Goal: Task Accomplishment & Management: Manage account settings

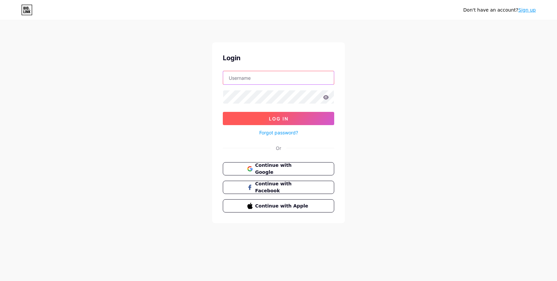
type input "agiselerosa"
click at [278, 119] on button "Log In" at bounding box center [278, 118] width 111 height 13
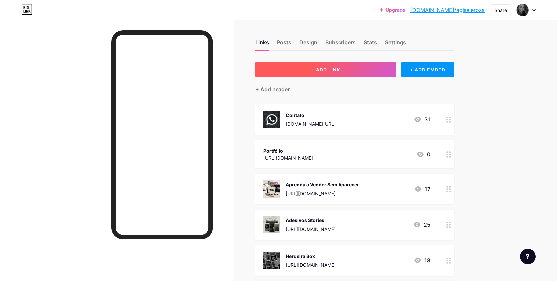
click at [330, 70] on span "+ ADD LINK" at bounding box center [325, 70] width 29 height 6
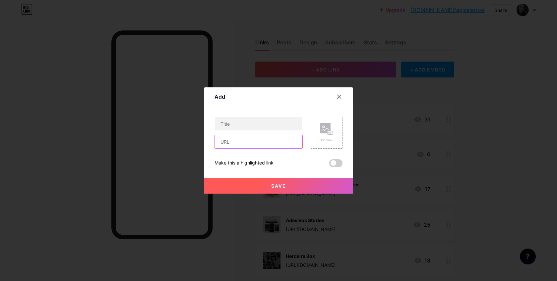
click at [246, 141] on input "text" at bounding box center [258, 141] width 87 height 13
paste input "[URL][DOMAIN_NAME]"
type input "[URL][DOMAIN_NAME]"
click at [232, 125] on input "text" at bounding box center [258, 123] width 87 height 13
type input "Ficha de Aplicação"
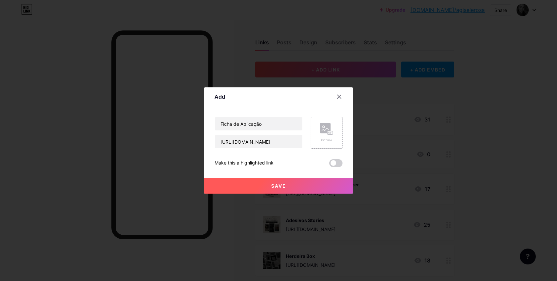
click at [328, 132] on rect at bounding box center [329, 133] width 5 height 3
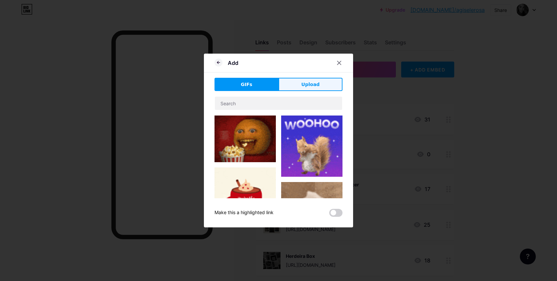
click at [303, 88] on span "Upload" at bounding box center [310, 84] width 18 height 7
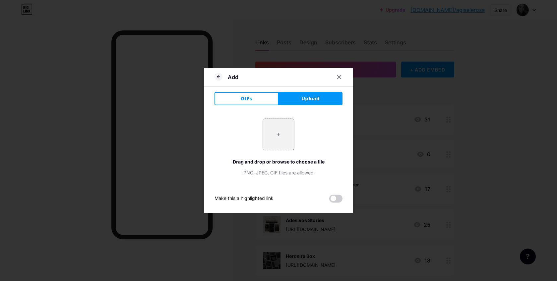
click at [281, 131] on input "file" at bounding box center [278, 134] width 31 height 31
type input "C:\fakepath\perfil.png"
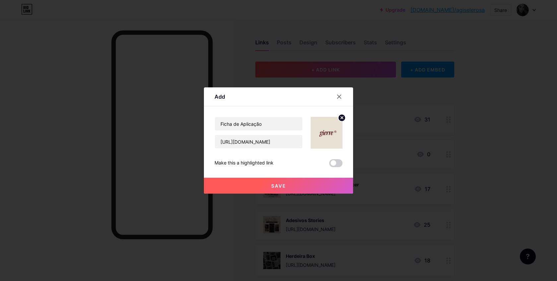
click at [292, 185] on button "Save" at bounding box center [278, 186] width 149 height 16
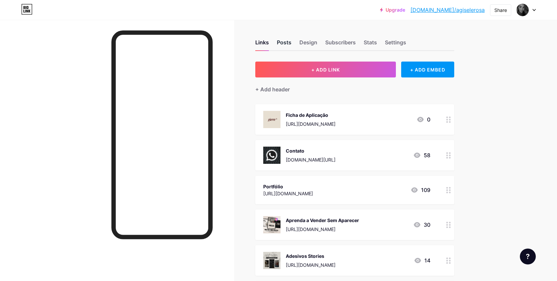
click at [286, 42] on div "Posts" at bounding box center [284, 44] width 15 height 12
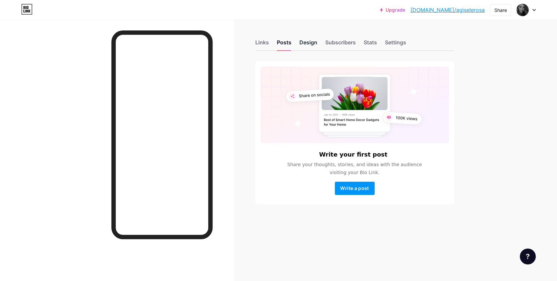
click at [306, 42] on div "Design" at bounding box center [308, 44] width 18 height 12
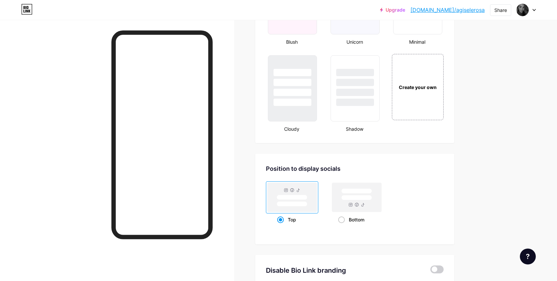
scroll to position [753, 0]
click at [422, 82] on div "Create your own" at bounding box center [417, 86] width 53 height 68
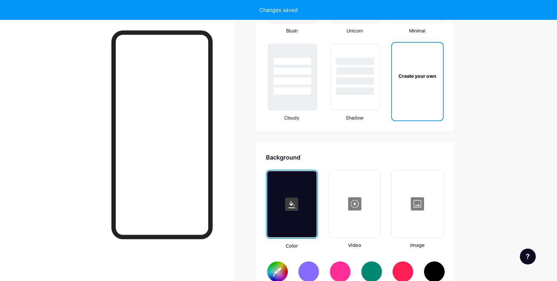
click at [415, 103] on div "Create your own" at bounding box center [417, 76] width 51 height 66
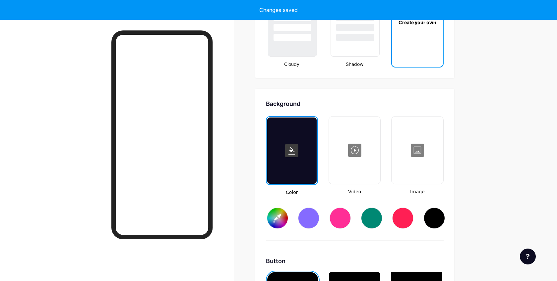
click at [415, 117] on div at bounding box center [417, 150] width 50 height 66
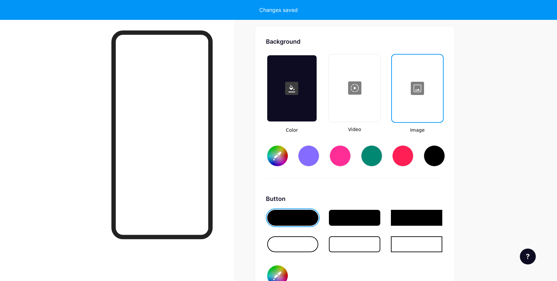
type input "#ffffff"
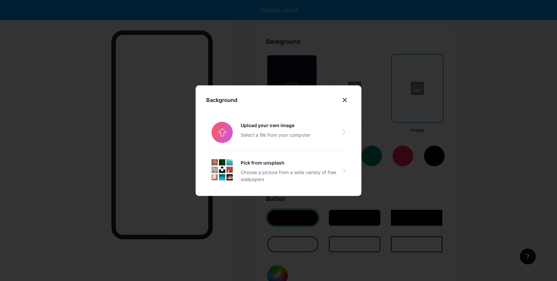
type input "#000000"
click at [345, 101] on icon at bounding box center [344, 99] width 5 height 5
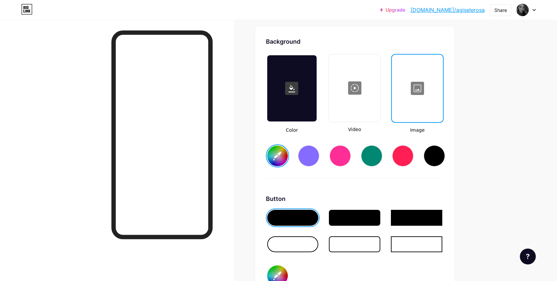
click at [279, 155] on input "#ffffff" at bounding box center [277, 156] width 21 height 21
type input "#831100"
click at [292, 90] on rect at bounding box center [291, 88] width 13 height 13
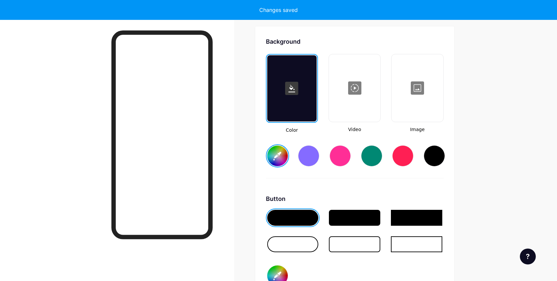
click at [354, 219] on div at bounding box center [354, 218] width 51 height 16
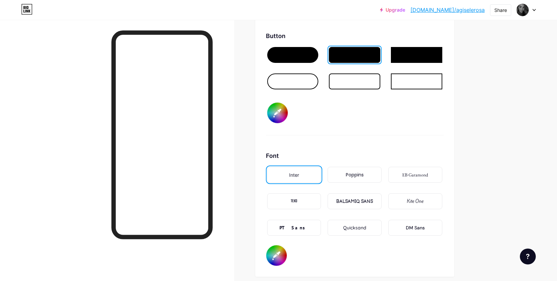
scroll to position [1047, 0]
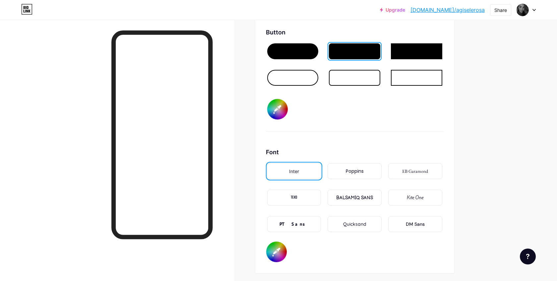
click at [350, 172] on div "Poppins" at bounding box center [355, 171] width 18 height 7
click at [293, 221] on div "PT Sans" at bounding box center [293, 224] width 29 height 7
click at [299, 198] on div "TEKO" at bounding box center [294, 198] width 54 height 16
click at [420, 171] on div "EB Garamond" at bounding box center [415, 171] width 26 height 7
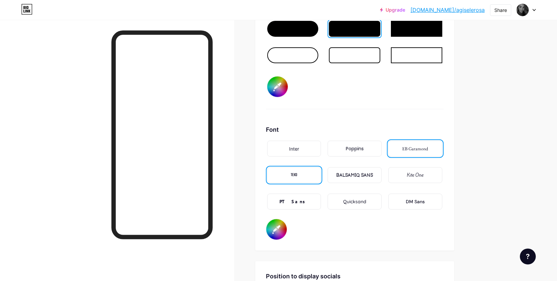
scroll to position [1072, 0]
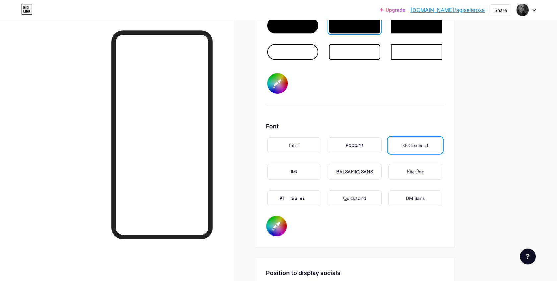
click at [416, 198] on div "DM Sans" at bounding box center [415, 198] width 19 height 7
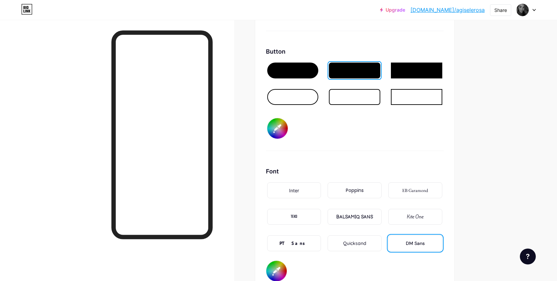
scroll to position [998, 0]
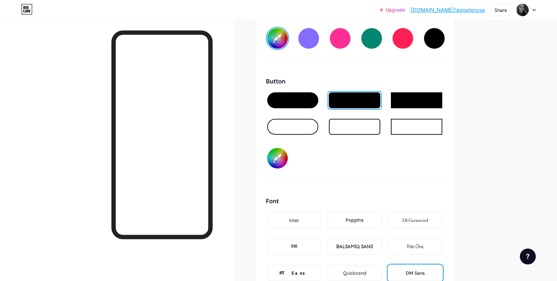
click at [277, 156] on input "#000000" at bounding box center [277, 158] width 21 height 21
click at [279, 158] on input "#ffffff" at bounding box center [277, 158] width 21 height 21
click at [280, 157] on input "#ffffff" at bounding box center [277, 158] width 21 height 21
type input "#e9e0d3"
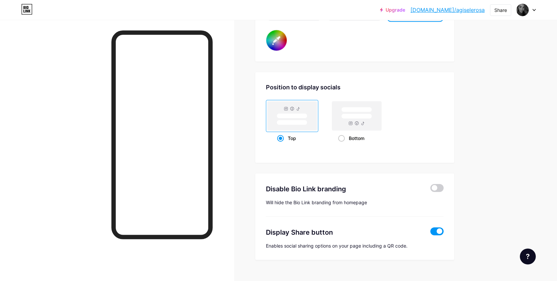
scroll to position [1262, 0]
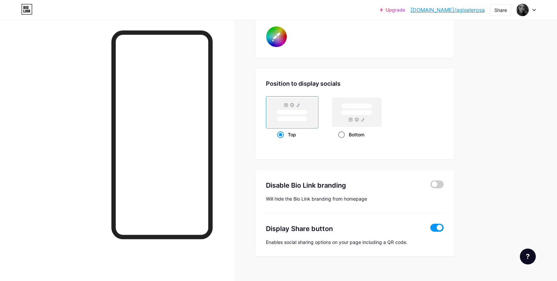
click at [341, 135] on span at bounding box center [341, 135] width 7 height 7
click at [341, 141] on input "Bottom" at bounding box center [340, 143] width 4 height 4
radio input "true"
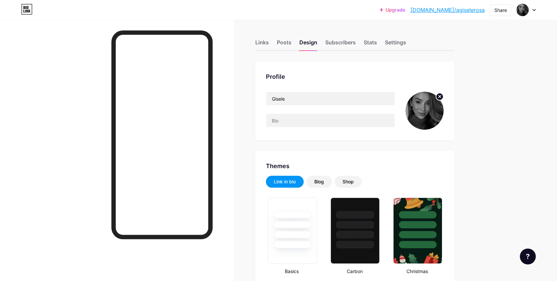
scroll to position [0, 0]
click at [342, 44] on div "Subscribers" at bounding box center [340, 44] width 30 height 12
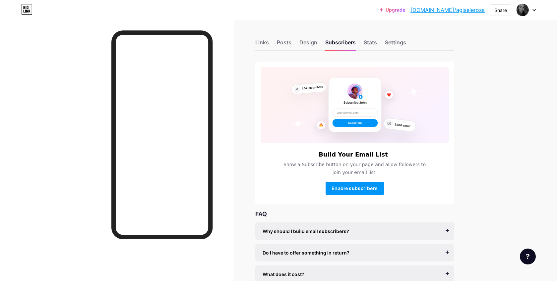
click at [318, 43] on div "Links Posts Design Subscribers Stats Settings" at bounding box center [354, 39] width 199 height 23
click at [310, 42] on div "Design" at bounding box center [308, 44] width 18 height 12
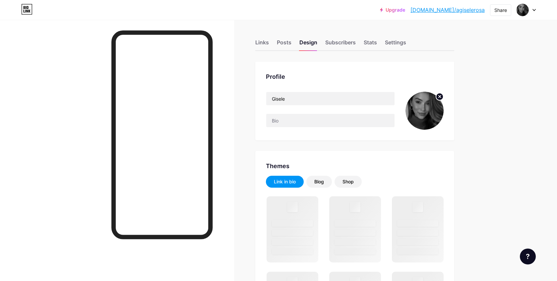
click at [438, 98] on icon at bounding box center [439, 96] width 2 height 2
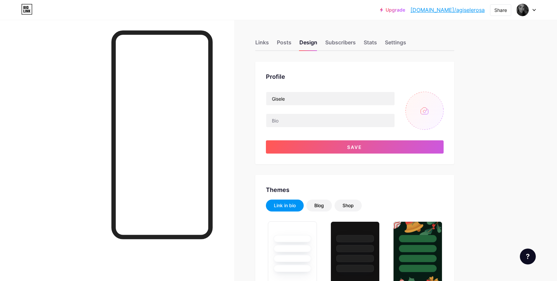
type input "#831100"
type input "#e9e0d3"
type input "#ffffff"
click at [426, 110] on input "file" at bounding box center [424, 111] width 38 height 38
type input "C:\fakepath\perfil.png"
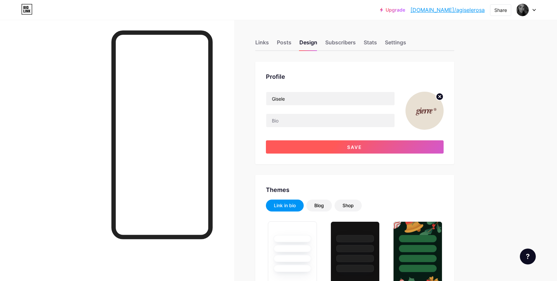
click at [331, 153] on button "Save" at bounding box center [355, 147] width 178 height 13
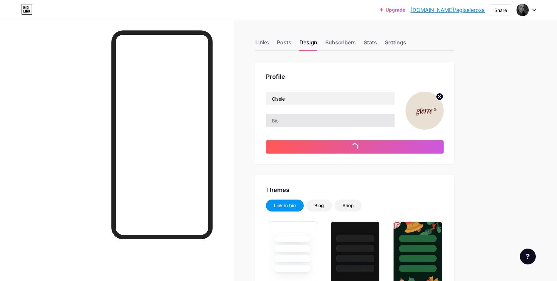
type input "#ffffff"
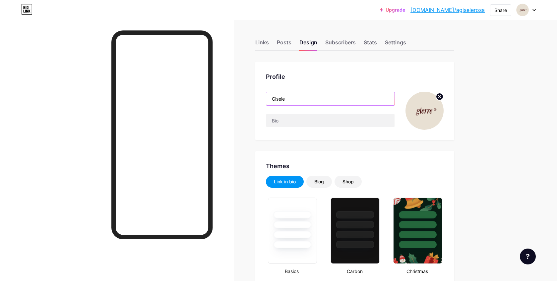
drag, startPoint x: 298, startPoint y: 99, endPoint x: 258, endPoint y: 98, distance: 40.1
click at [258, 98] on div "Profile [PERSON_NAME]" at bounding box center [354, 101] width 199 height 79
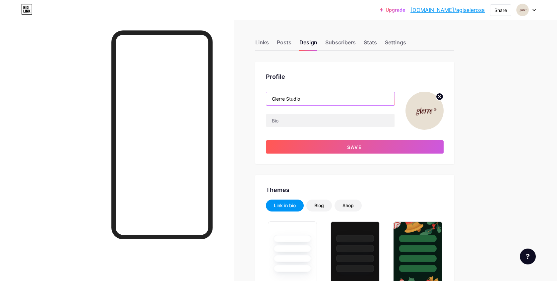
paste input "®"
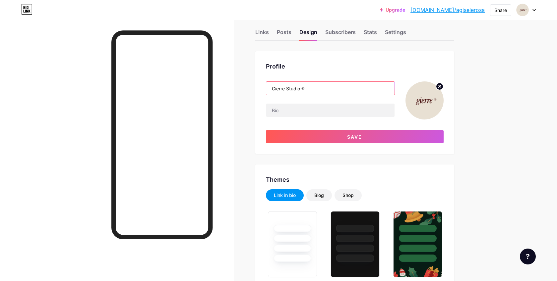
scroll to position [11, 0]
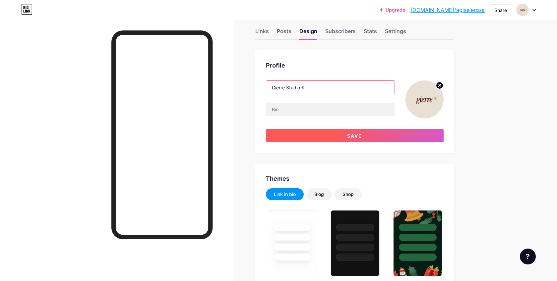
type input "Gierre Studio ®"
click at [314, 135] on button "Save" at bounding box center [355, 135] width 178 height 13
type input "#ffffff"
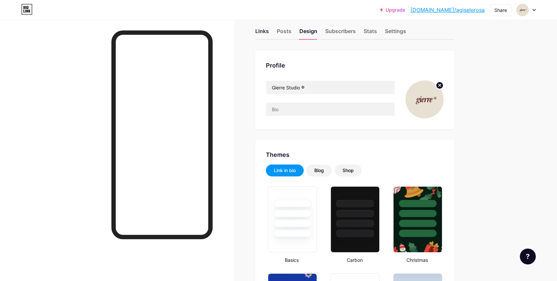
click at [263, 31] on div "Links" at bounding box center [262, 33] width 14 height 12
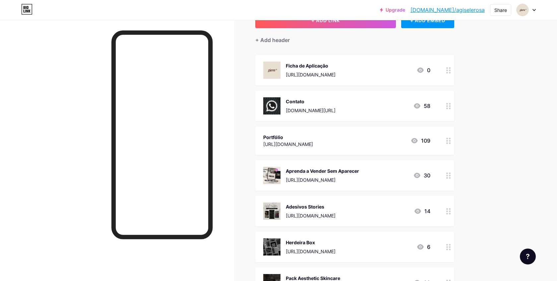
scroll to position [64, 0]
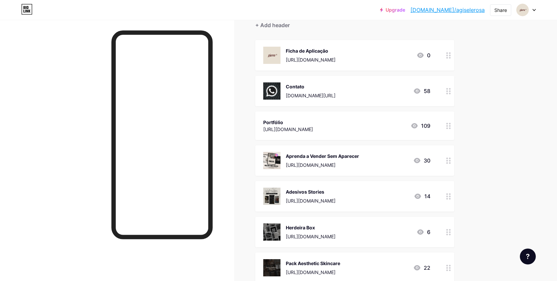
click at [354, 122] on div "Portfólio [URL][DOMAIN_NAME] 109" at bounding box center [346, 125] width 167 height 15
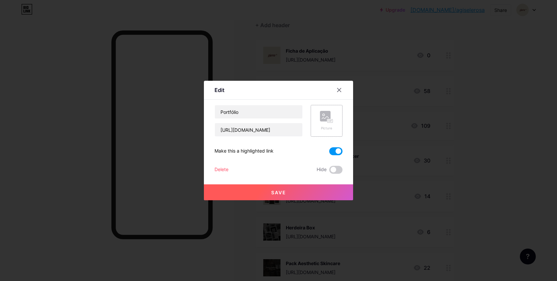
click at [331, 122] on rect at bounding box center [329, 121] width 5 height 3
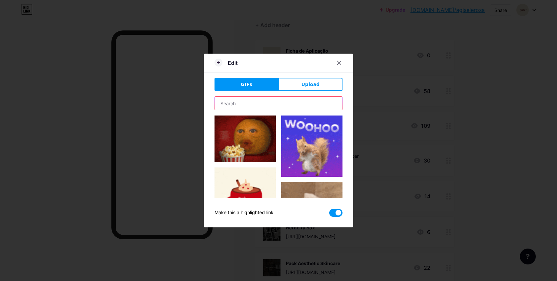
click at [277, 99] on input "text" at bounding box center [278, 103] width 127 height 13
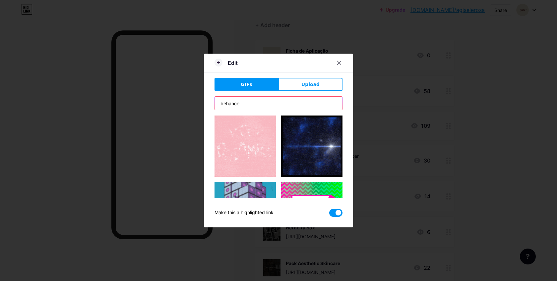
scroll to position [8, 0]
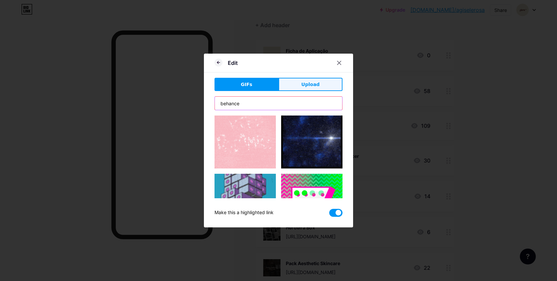
type input "behance"
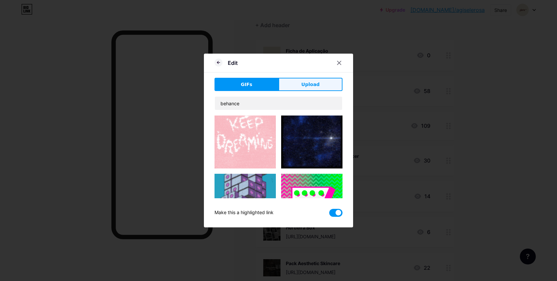
click at [325, 81] on button "Upload" at bounding box center [310, 84] width 64 height 13
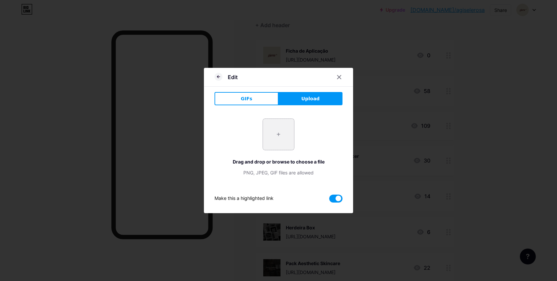
click at [276, 130] on input "file" at bounding box center [278, 134] width 31 height 31
type input "C:\fakepath\free-behance-icon-2161-thumb.png"
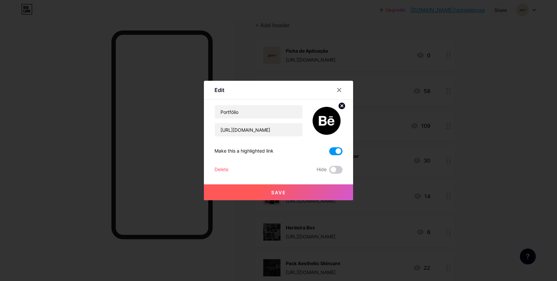
click at [287, 195] on button "Save" at bounding box center [278, 193] width 149 height 16
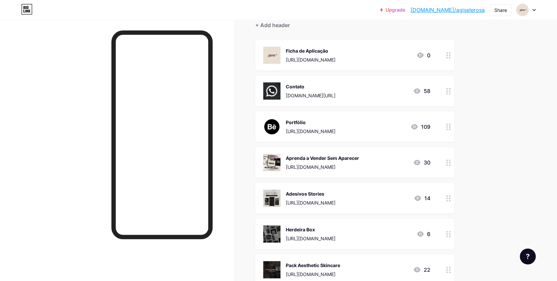
click at [344, 90] on div "Contato [DOMAIN_NAME][URL] 58" at bounding box center [346, 91] width 167 height 17
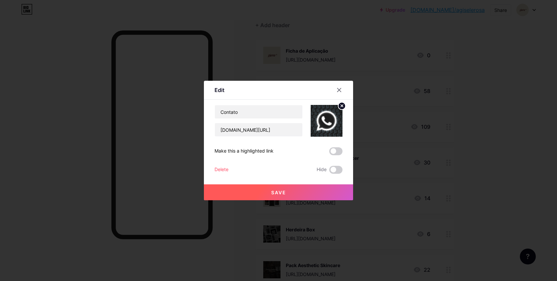
click at [341, 107] on icon at bounding box center [342, 106] width 2 height 2
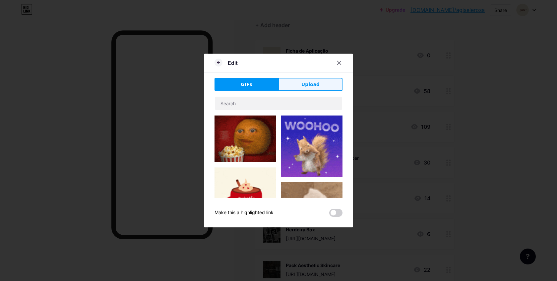
click at [309, 84] on span "Upload" at bounding box center [310, 84] width 18 height 7
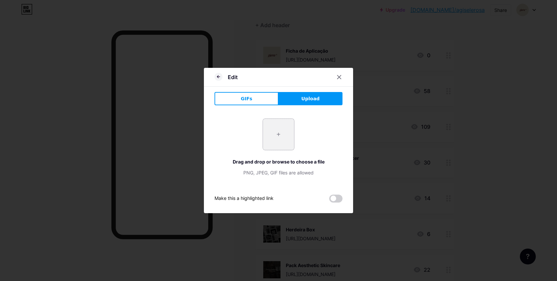
click at [283, 136] on input "file" at bounding box center [278, 134] width 31 height 31
type input "C:\fakepath\whatsapp-logo-whatsapp-icon-whatsapp-transparent-free-png.webp"
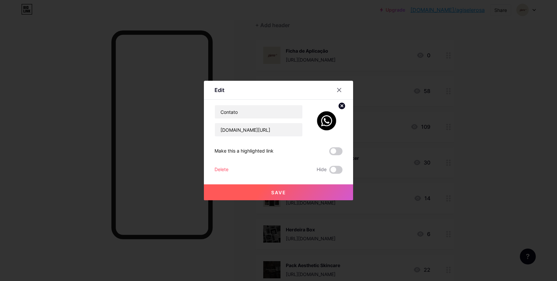
click at [301, 191] on button "Save" at bounding box center [278, 193] width 149 height 16
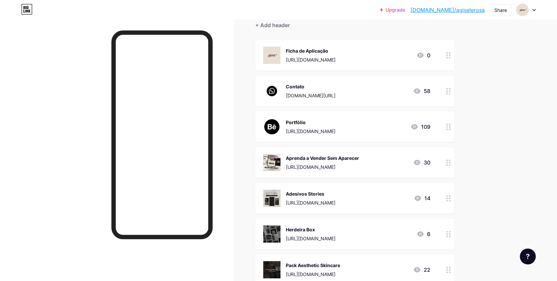
click at [335, 47] on div "Ficha de Aplicação [URL][DOMAIN_NAME]" at bounding box center [311, 55] width 50 height 17
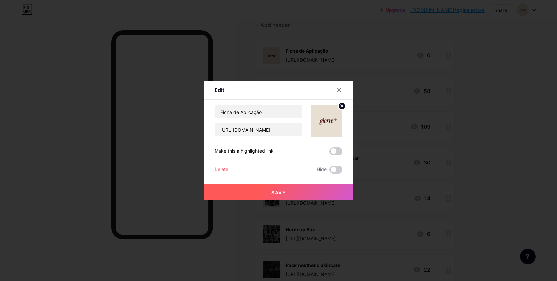
click at [342, 104] on circle at bounding box center [341, 105] width 7 height 7
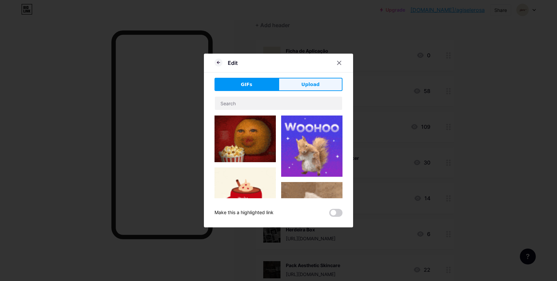
click at [314, 85] on span "Upload" at bounding box center [310, 84] width 18 height 7
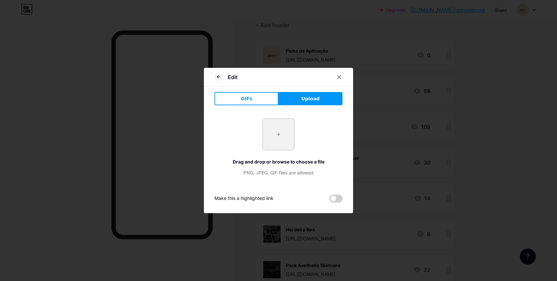
click at [284, 133] on input "file" at bounding box center [278, 134] width 31 height 31
type input "C:\fakepath\Frame 16-1.png"
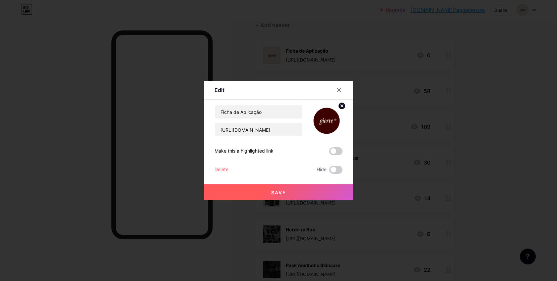
click at [293, 192] on button "Save" at bounding box center [278, 193] width 149 height 16
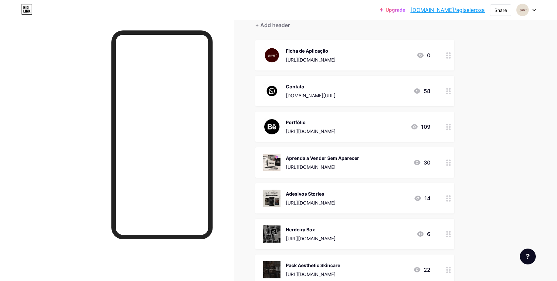
click at [354, 83] on div "Contato [DOMAIN_NAME][URL] 58" at bounding box center [346, 91] width 167 height 17
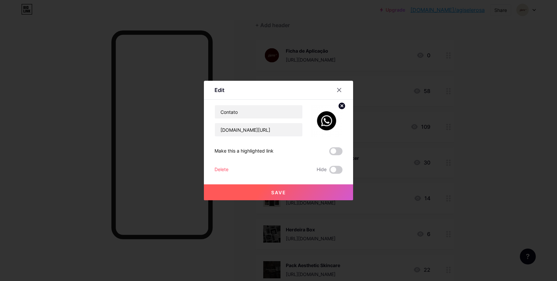
click at [342, 105] on icon at bounding box center [342, 106] width 2 height 2
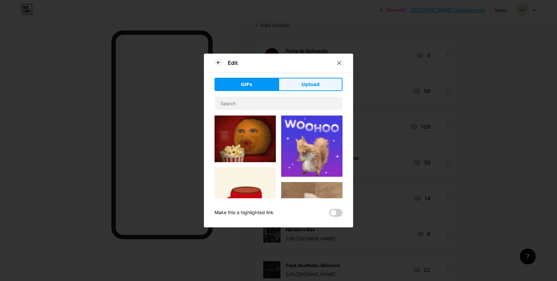
click at [311, 82] on span "Upload" at bounding box center [310, 84] width 18 height 7
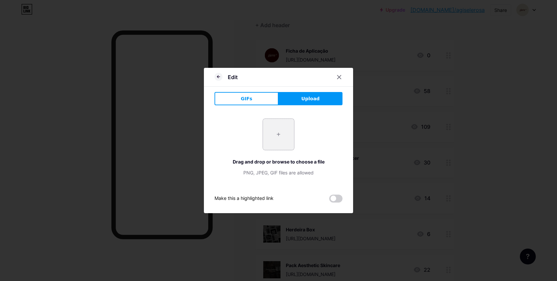
click at [273, 140] on input "file" at bounding box center [278, 134] width 31 height 31
type input "C:\fakepath\images.png"
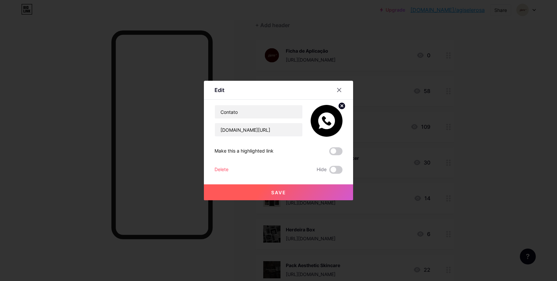
click at [291, 193] on button "Save" at bounding box center [278, 193] width 149 height 16
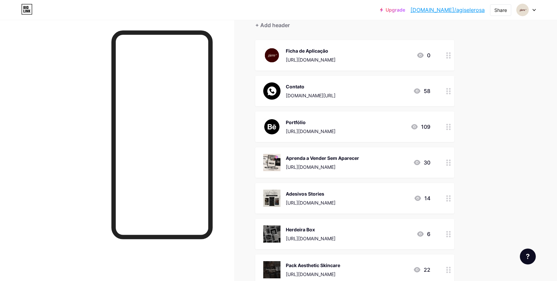
click at [375, 84] on div "Contato [DOMAIN_NAME][URL] 58" at bounding box center [346, 91] width 167 height 17
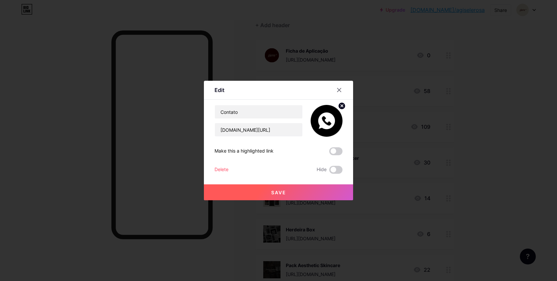
click at [341, 105] on circle at bounding box center [341, 105] width 7 height 7
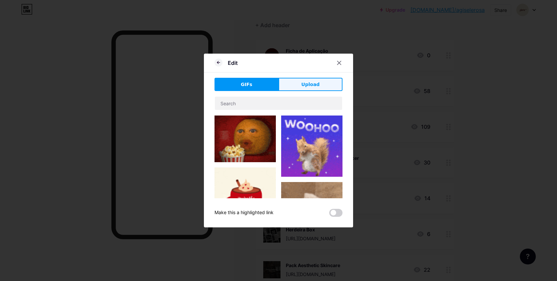
click at [319, 87] on button "Upload" at bounding box center [310, 84] width 64 height 13
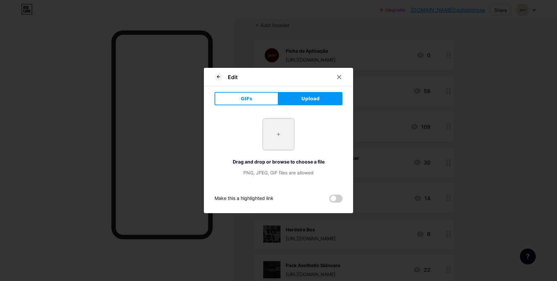
click at [279, 133] on input "file" at bounding box center [278, 134] width 31 height 31
type input "C:\fakepath\whatsapp.png"
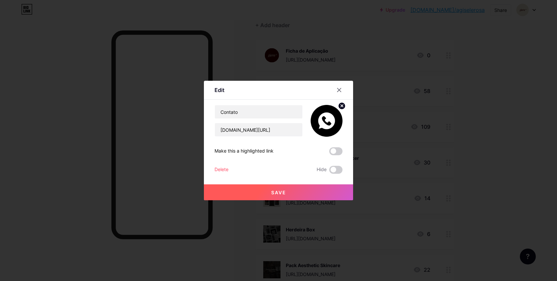
click at [292, 189] on button "Save" at bounding box center [278, 193] width 149 height 16
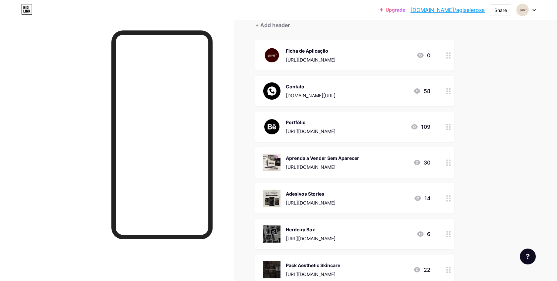
click at [341, 159] on div "Aprenda a Vender Sem Aparecer" at bounding box center [322, 158] width 73 height 7
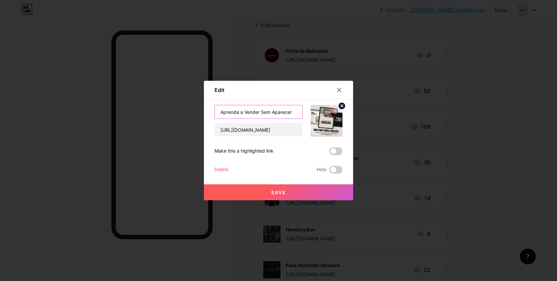
drag, startPoint x: 247, startPoint y: 112, endPoint x: 195, endPoint y: 108, distance: 52.2
click at [195, 108] on div "Edit Content YouTube Play YouTube video without leaving your page. ADD Vimeo Pl…" at bounding box center [278, 140] width 557 height 281
click at [235, 113] on input "Vender Sem Aparecer" at bounding box center [258, 111] width 87 height 13
type input "Venda Sem Aparecer"
click at [286, 191] on button "Save" at bounding box center [278, 193] width 149 height 16
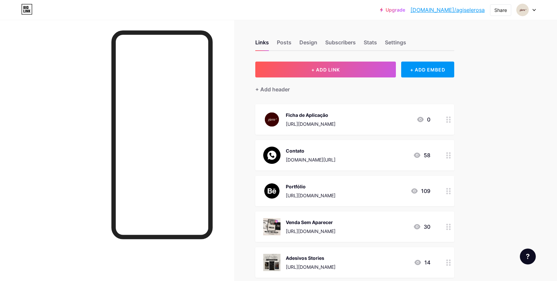
scroll to position [0, 0]
click at [454, 11] on link "[DOMAIN_NAME]/agiselerosa" at bounding box center [447, 10] width 74 height 8
click at [301, 147] on div "Contato" at bounding box center [311, 150] width 50 height 7
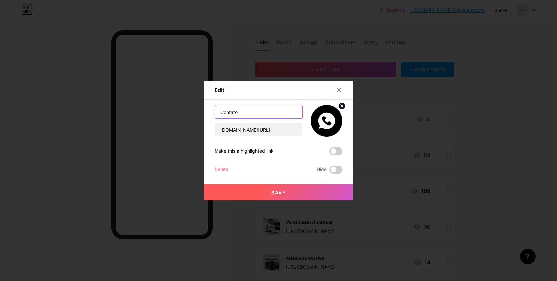
drag, startPoint x: 241, startPoint y: 111, endPoint x: 196, endPoint y: 108, distance: 44.9
click at [196, 108] on div "Edit Content YouTube Play YouTube video without leaving your page. ADD Vimeo Pl…" at bounding box center [278, 140] width 557 height 281
type input "Contato/Orçamento"
click at [280, 193] on span "Save" at bounding box center [278, 193] width 15 height 6
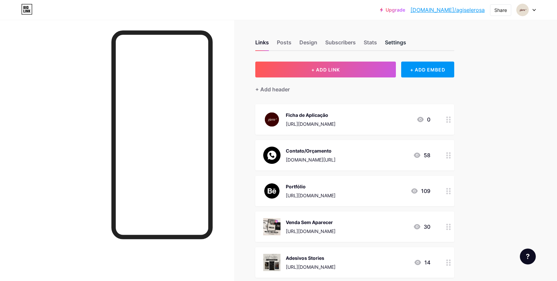
click at [396, 41] on div "Settings" at bounding box center [395, 44] width 21 height 12
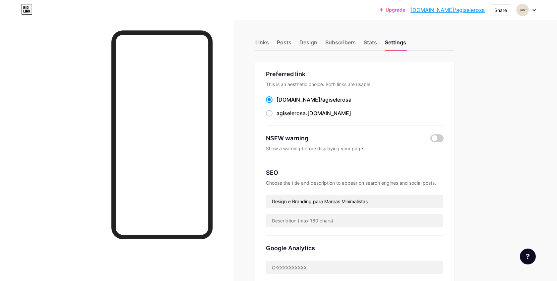
click at [322, 98] on span "agiselerosa" at bounding box center [336, 99] width 29 height 7
click at [281, 104] on input "[DOMAIN_NAME]/ agiselerosa" at bounding box center [278, 106] width 4 height 4
click at [322, 98] on span "agiselerosa" at bounding box center [336, 99] width 29 height 7
click at [281, 104] on input "[DOMAIN_NAME]/ agiselerosa" at bounding box center [278, 106] width 4 height 4
drag, startPoint x: 316, startPoint y: 85, endPoint x: 388, endPoint y: 84, distance: 72.9
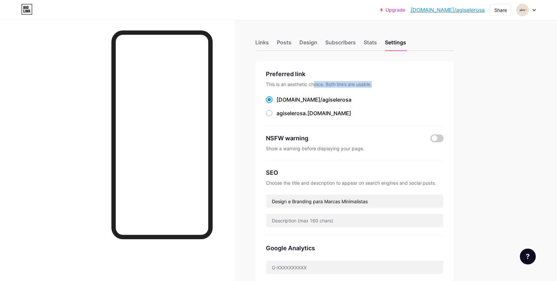
click at [388, 85] on div "This is an aesthetic choice. Both links are usable." at bounding box center [355, 84] width 178 height 7
click at [388, 84] on div "This is an aesthetic choice. Both links are usable." at bounding box center [355, 84] width 178 height 7
click at [442, 139] on span at bounding box center [436, 139] width 13 height 8
click at [430, 140] on input "checkbox" at bounding box center [430, 140] width 0 height 0
click at [436, 138] on span at bounding box center [436, 139] width 13 height 8
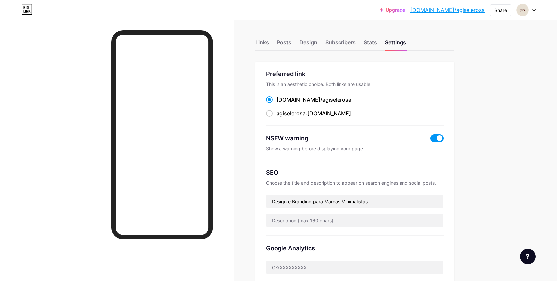
click at [430, 140] on input "checkbox" at bounding box center [430, 140] width 0 height 0
click at [534, 10] on icon at bounding box center [533, 10] width 3 height 2
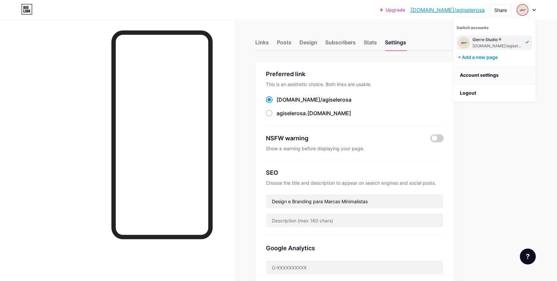
click at [484, 74] on link "Account settings" at bounding box center [494, 75] width 82 height 18
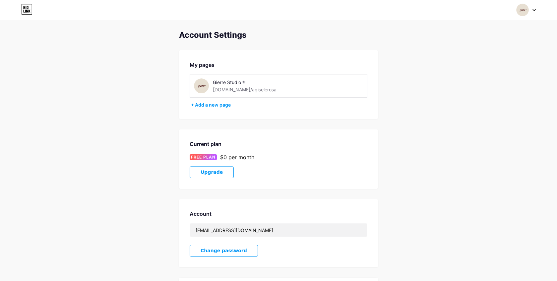
click at [221, 105] on div "+ Add a new page" at bounding box center [279, 105] width 176 height 7
click at [536, 7] on div "Switch accounts Gierre Studio ® [DOMAIN_NAME]/agiselerosa + Add a new page Dash…" at bounding box center [278, 10] width 557 height 12
click at [534, 9] on icon at bounding box center [533, 10] width 3 height 2
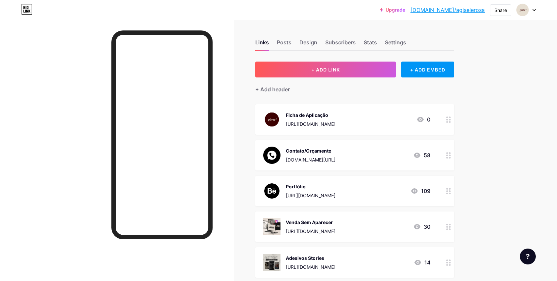
click at [405, 9] on link "Upgrade" at bounding box center [392, 9] width 25 height 5
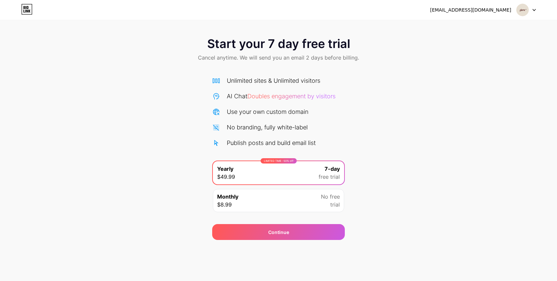
click at [536, 9] on div "gisele.rbnu@hotmail.com Logout" at bounding box center [278, 10] width 557 height 12
click at [534, 9] on icon at bounding box center [533, 10] width 3 height 2
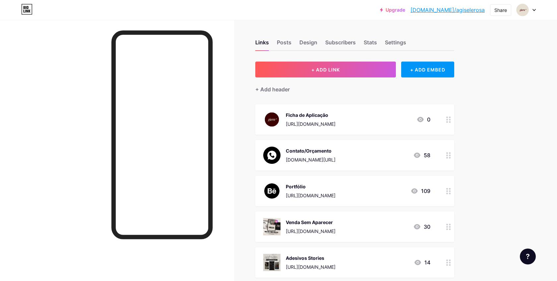
click at [533, 9] on icon at bounding box center [534, 10] width 3 height 2
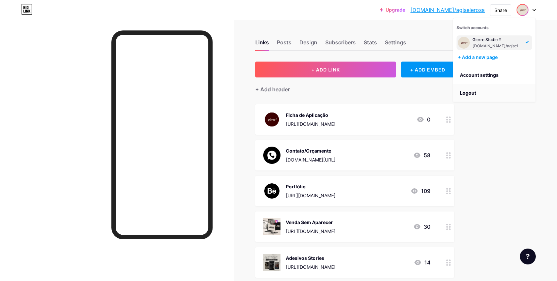
click at [472, 90] on li "Logout" at bounding box center [494, 93] width 82 height 18
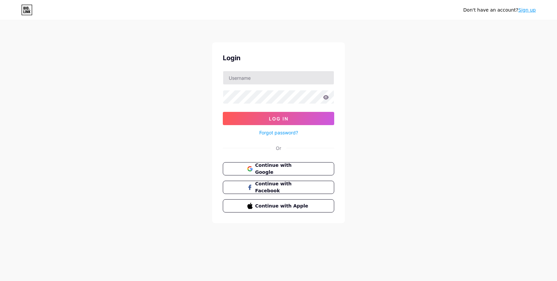
click at [265, 82] on input "text" at bounding box center [278, 77] width 111 height 13
type input "gierrestudio"
click at [294, 170] on span "Continue with Google" at bounding box center [282, 169] width 55 height 14
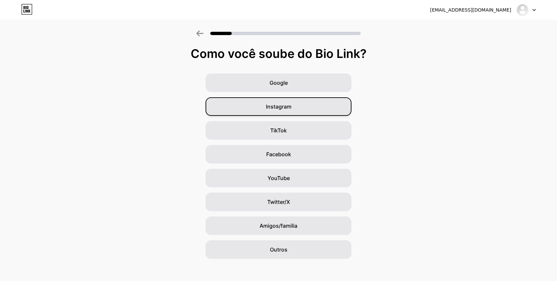
click at [309, 106] on div "Instagram" at bounding box center [278, 106] width 146 height 19
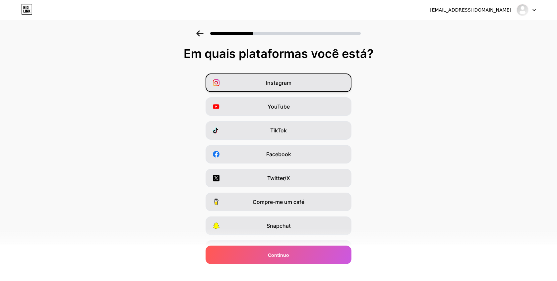
click at [295, 88] on div "Instagram" at bounding box center [278, 83] width 146 height 19
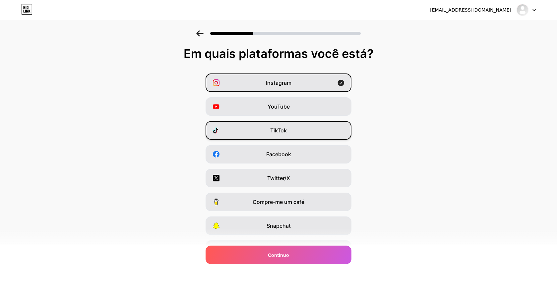
click at [306, 130] on div "TikTok" at bounding box center [278, 130] width 146 height 19
click at [304, 154] on div "Facebook" at bounding box center [278, 154] width 146 height 19
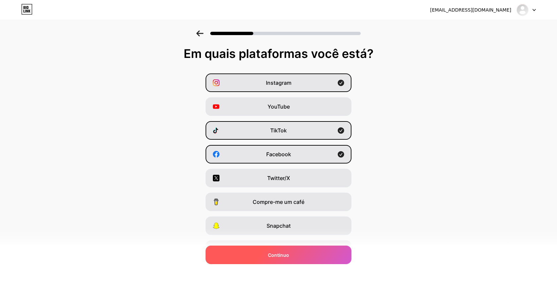
click at [299, 250] on div "Contínuo" at bounding box center [278, 255] width 146 height 19
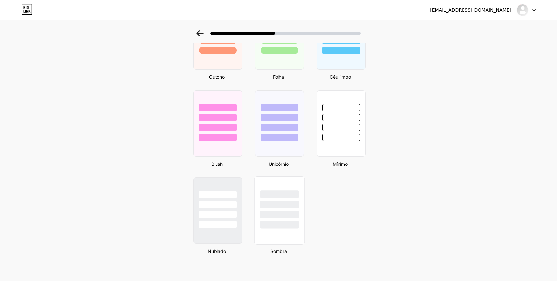
scroll to position [515, 0]
click at [276, 218] on div at bounding box center [279, 215] width 39 height 8
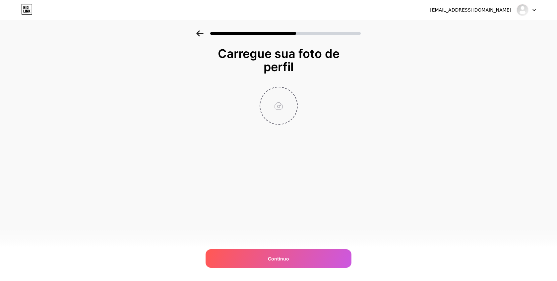
click at [285, 109] on input "file" at bounding box center [278, 105] width 37 height 37
type input "C:\fakepath\perfil.png"
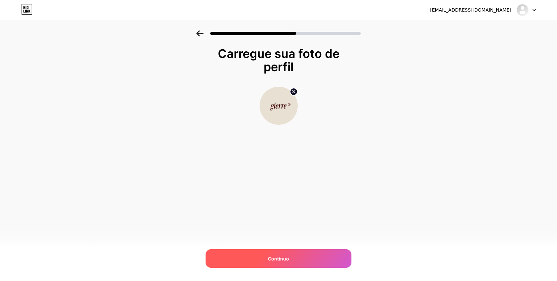
click at [287, 256] on span "Contínuo" at bounding box center [278, 259] width 21 height 7
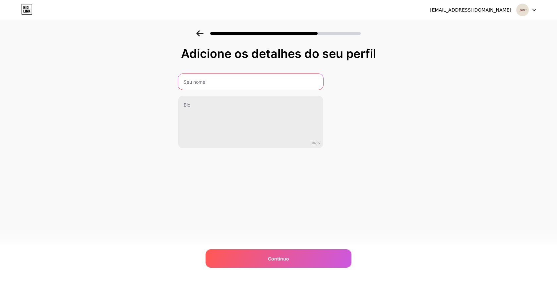
click at [256, 82] on input "text" at bounding box center [250, 82] width 145 height 16
paste input "https://bio.link/agiselerosa"
drag, startPoint x: 213, startPoint y: 81, endPoint x: 289, endPoint y: 81, distance: 75.2
click at [289, 81] on input "Gierre Studio https://bio.link/agiselerosa" at bounding box center [250, 82] width 146 height 16
paste input "®"
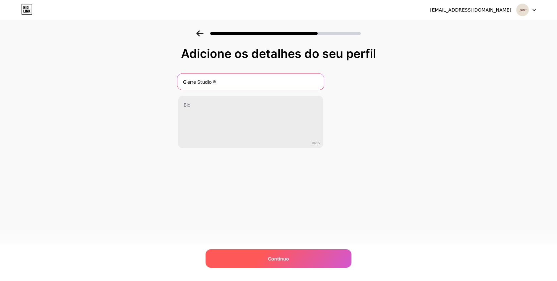
type input "Gierre Studio ®"
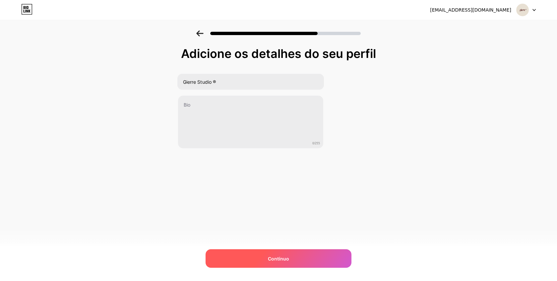
click at [277, 263] on div "Contínuo" at bounding box center [278, 259] width 146 height 19
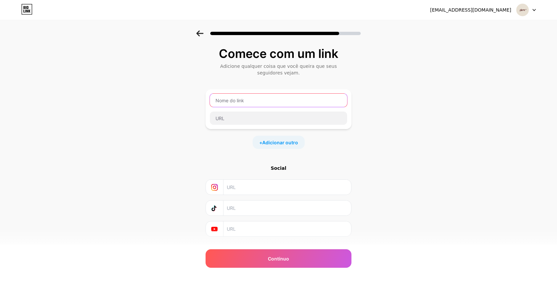
click at [267, 104] on input "text" at bounding box center [278, 100] width 137 height 13
click at [257, 102] on input "text" at bounding box center [278, 100] width 137 height 13
type input "gierrestudio"
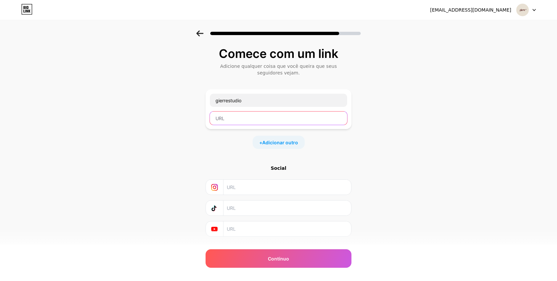
click at [247, 116] on input "text" at bounding box center [278, 118] width 137 height 13
drag, startPoint x: 247, startPoint y: 101, endPoint x: 206, endPoint y: 95, distance: 41.2
click at [206, 95] on div "gierrestudio" at bounding box center [278, 109] width 146 height 40
click at [21, 10] on icon at bounding box center [26, 9] width 11 height 11
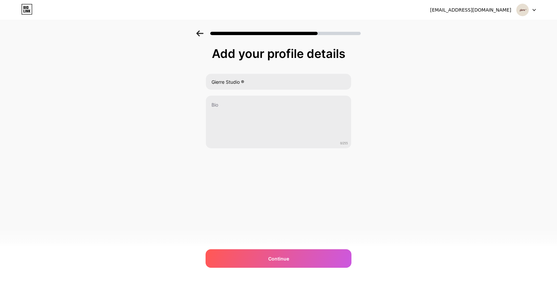
click at [536, 11] on div "[EMAIL_ADDRESS][DOMAIN_NAME] Logout" at bounding box center [278, 10] width 557 height 12
click at [533, 8] on div at bounding box center [525, 10] width 19 height 12
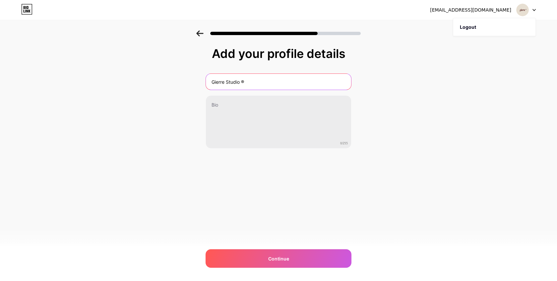
click at [241, 85] on input "Gierre Studio ®" at bounding box center [278, 82] width 145 height 16
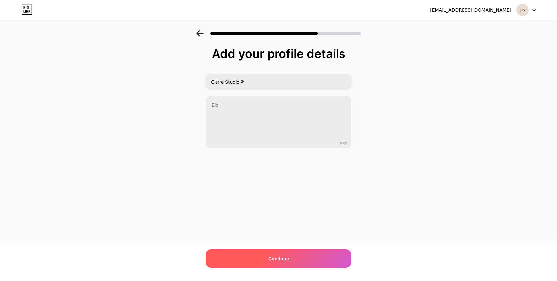
click at [284, 258] on span "Continue" at bounding box center [278, 259] width 21 height 7
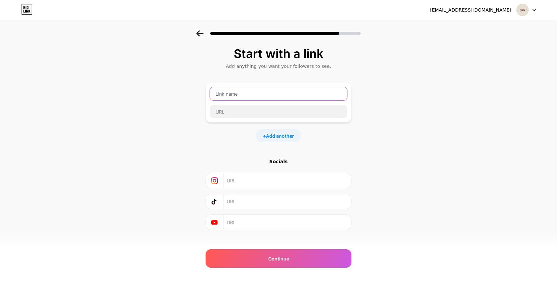
click at [248, 96] on input "text" at bounding box center [278, 93] width 137 height 13
drag, startPoint x: 232, startPoint y: 92, endPoint x: 278, endPoint y: 90, distance: 46.1
click at [278, 90] on input "Contato/Orçamento" at bounding box center [278, 93] width 137 height 13
drag, startPoint x: 272, startPoint y: 92, endPoint x: 232, endPoint y: 92, distance: 39.8
click at [232, 92] on input "Contato/Orçamento" at bounding box center [278, 93] width 137 height 13
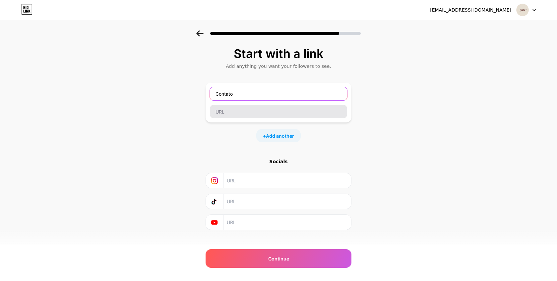
type input "Contato"
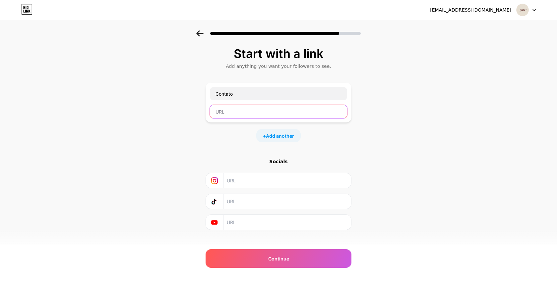
click at [233, 111] on input "text" at bounding box center [278, 111] width 137 height 13
type input "wa.mw/5547991708873"
click at [285, 135] on span "Add another" at bounding box center [280, 136] width 28 height 7
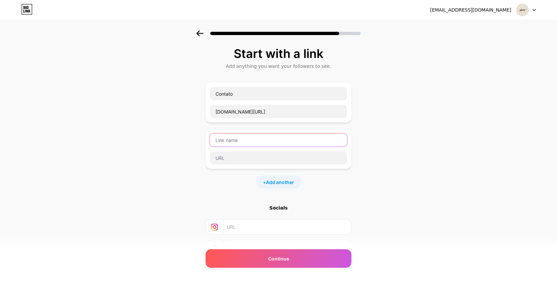
click at [236, 142] on input "text" at bounding box center [278, 140] width 137 height 13
type input "P"
type input "Y"
type input "Trabalhos"
click at [239, 161] on input "text" at bounding box center [278, 157] width 137 height 13
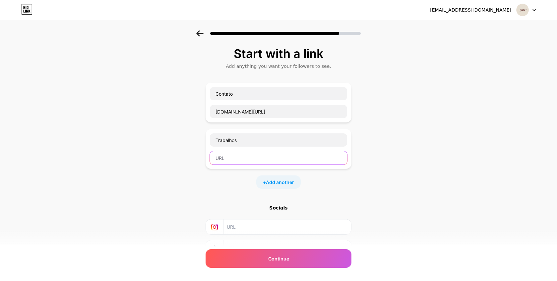
paste input "https://www.behance.net/gierrestudio"
type input "https://www.behance.net/gierrestudio"
click at [283, 186] on div "+ Add another" at bounding box center [278, 182] width 44 height 13
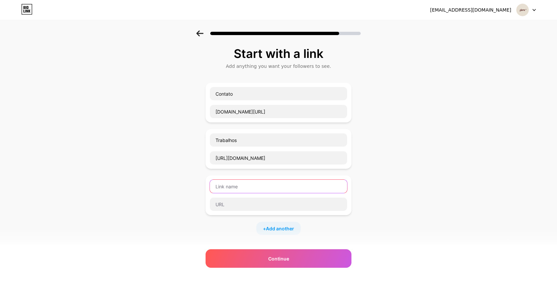
click at [251, 185] on input "text" at bounding box center [278, 186] width 137 height 13
type input "Ficha de Aplicação"
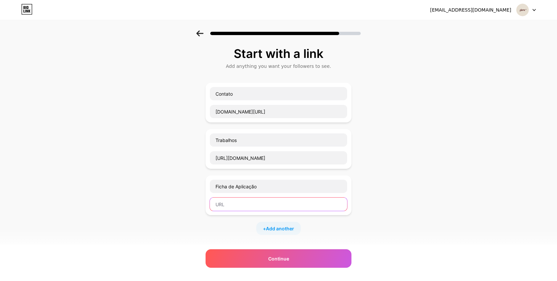
click at [248, 202] on input "text" at bounding box center [278, 204] width 137 height 13
click at [239, 208] on input "text" at bounding box center [278, 204] width 137 height 13
paste input "[URL][DOMAIN_NAME]"
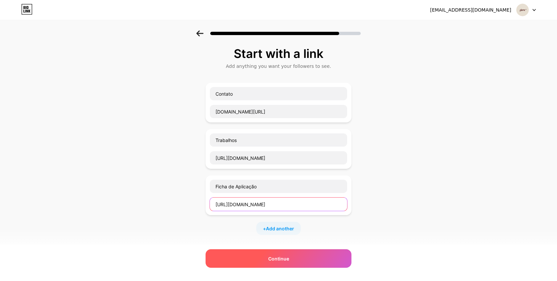
type input "[URL][DOMAIN_NAME]"
click at [293, 264] on div "Continue" at bounding box center [278, 259] width 146 height 19
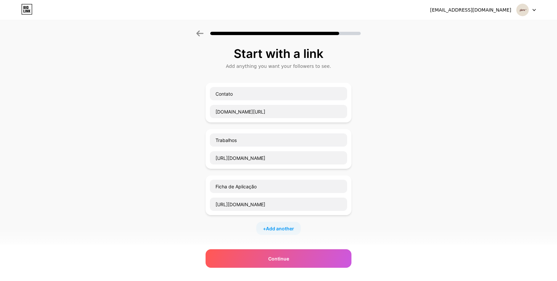
scroll to position [15, 0]
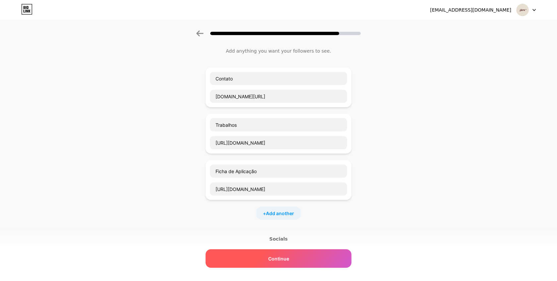
click at [295, 255] on div "Continue" at bounding box center [278, 259] width 146 height 19
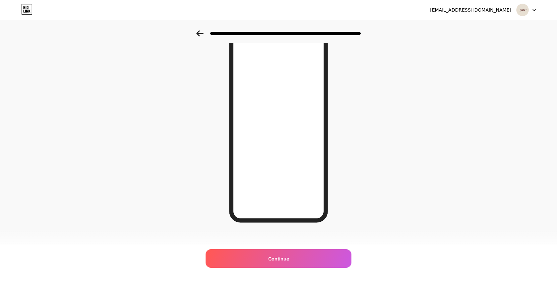
scroll to position [50, 0]
click at [197, 33] on icon at bounding box center [199, 33] width 7 height 6
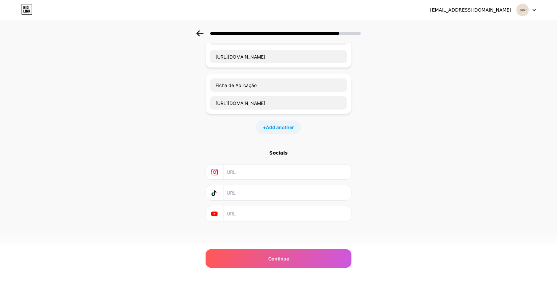
scroll to position [101, 0]
click at [261, 173] on input "text" at bounding box center [287, 172] width 120 height 15
click at [245, 172] on input "text" at bounding box center [287, 172] width 120 height 15
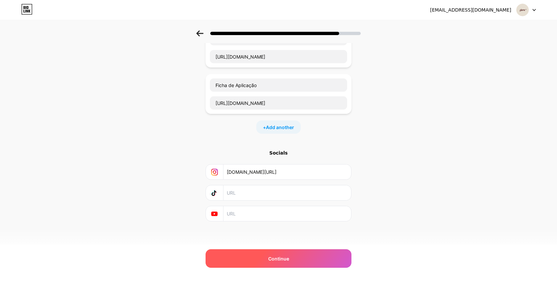
type input "Instagram.com/gisarosa_"
click at [272, 255] on div "Continue" at bounding box center [278, 259] width 146 height 19
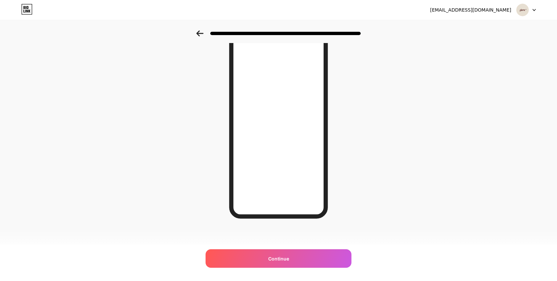
scroll to position [52, 0]
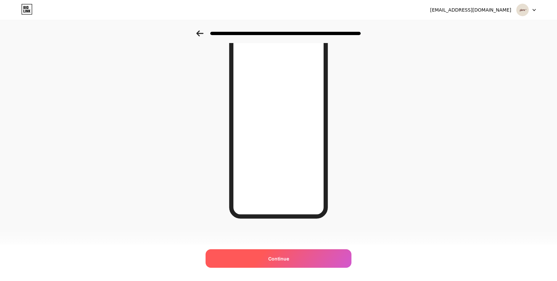
click at [293, 257] on div "Continue" at bounding box center [278, 259] width 146 height 19
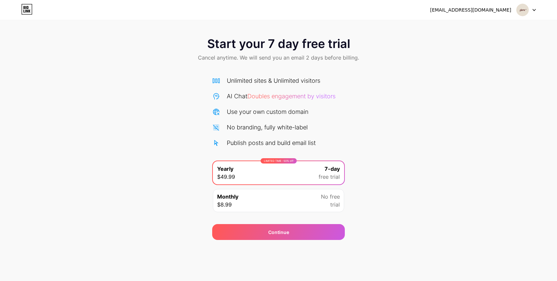
click at [25, 10] on icon at bounding box center [26, 9] width 11 height 11
click at [386, 165] on div "Start your 7 day free trial Cancel anytime. We will send you an email 2 days be…" at bounding box center [278, 135] width 557 height 210
click at [525, 12] on img at bounding box center [522, 10] width 13 height 13
click at [513, 68] on div "Start your 7 day free trial Cancel anytime. We will send you an email 2 days be…" at bounding box center [278, 49] width 557 height 39
